Goal: Check status: Check status

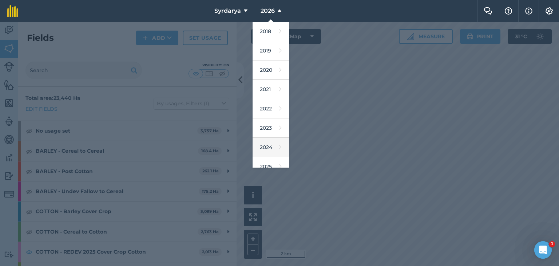
scroll to position [36, 0]
click at [264, 130] on link "2025" at bounding box center [271, 129] width 36 height 19
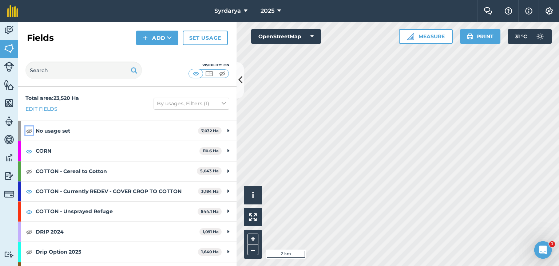
click at [28, 128] on img at bounding box center [29, 130] width 7 height 9
click at [29, 169] on img at bounding box center [29, 171] width 7 height 9
click at [29, 230] on img at bounding box center [29, 231] width 7 height 9
click at [29, 253] on img at bounding box center [29, 251] width 7 height 9
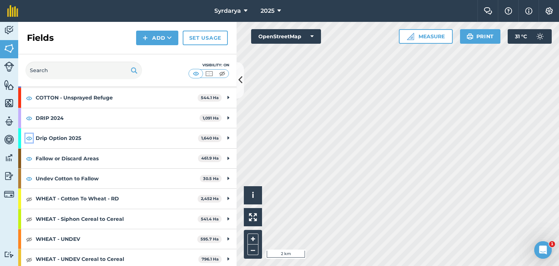
scroll to position [116, 0]
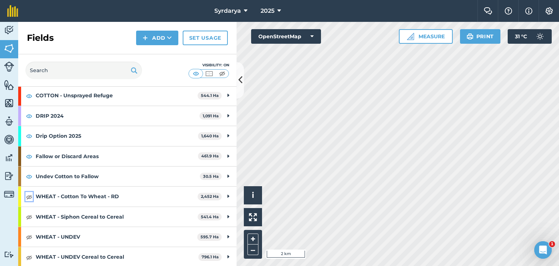
click at [27, 198] on img at bounding box center [29, 196] width 7 height 9
click at [29, 214] on img at bounding box center [29, 216] width 7 height 9
click at [28, 236] on img at bounding box center [29, 236] width 7 height 9
click at [29, 253] on img at bounding box center [29, 257] width 7 height 9
click at [273, 11] on span "2025" at bounding box center [268, 11] width 14 height 9
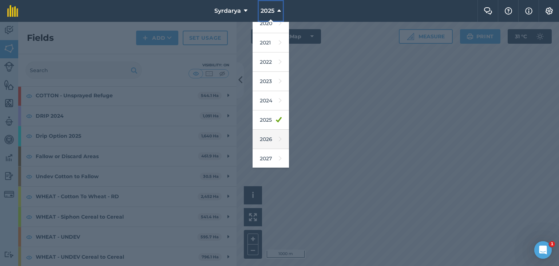
scroll to position [0, 0]
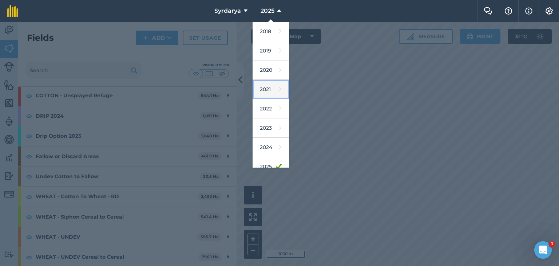
click at [265, 89] on link "2021" at bounding box center [271, 89] width 36 height 19
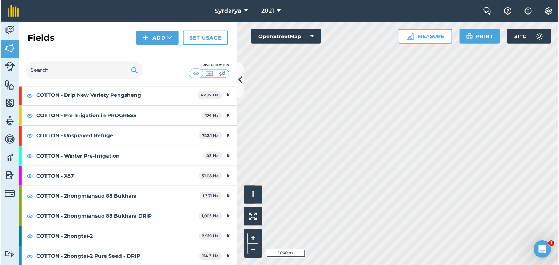
scroll to position [156, 0]
